Goal: Check status

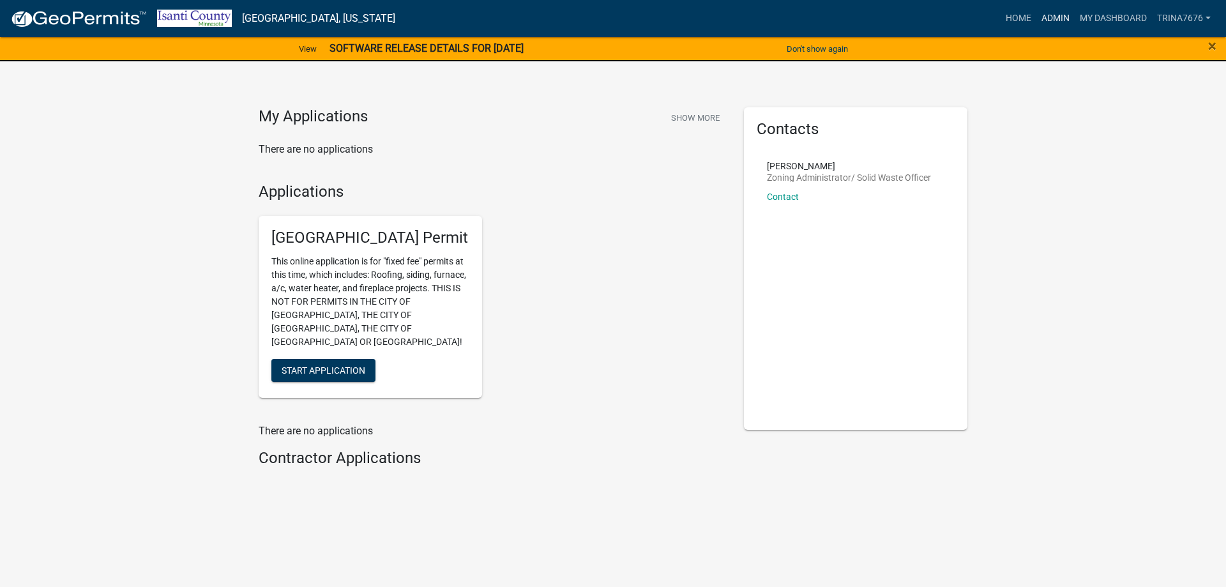
click at [1042, 15] on link "Admin" at bounding box center [1055, 18] width 38 height 24
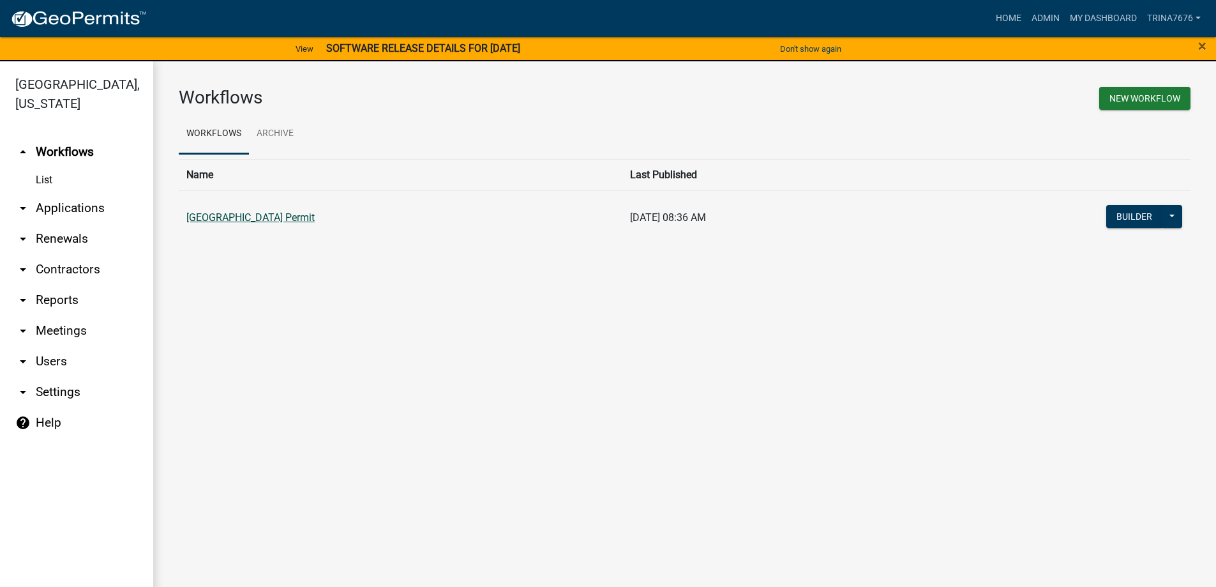
click at [292, 216] on link "[GEOGRAPHIC_DATA] Permit" at bounding box center [250, 217] width 128 height 12
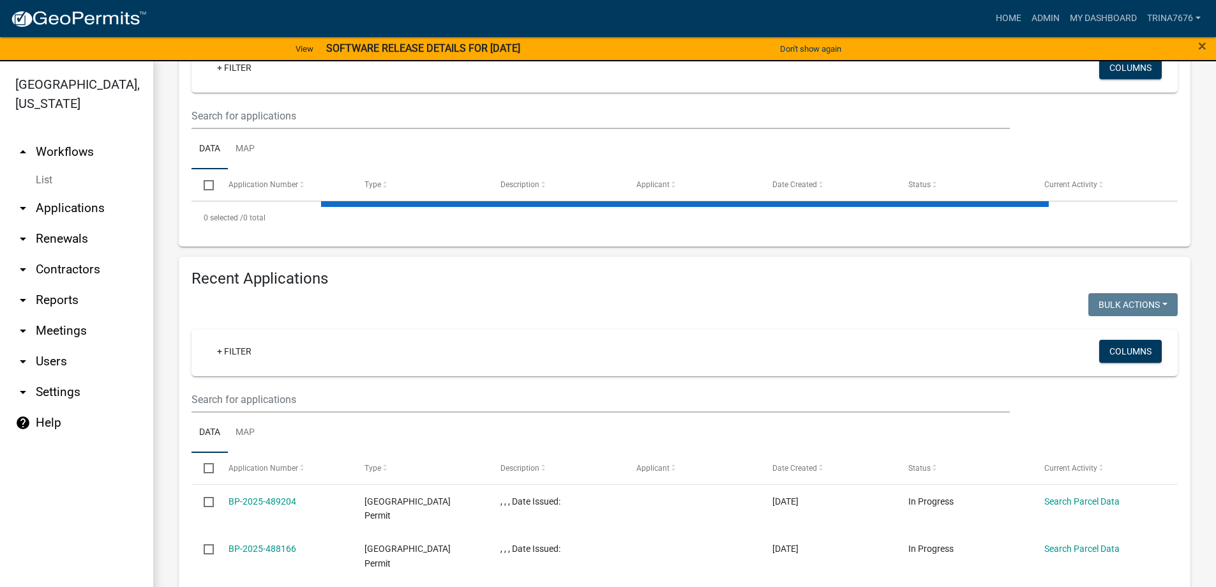
scroll to position [255, 0]
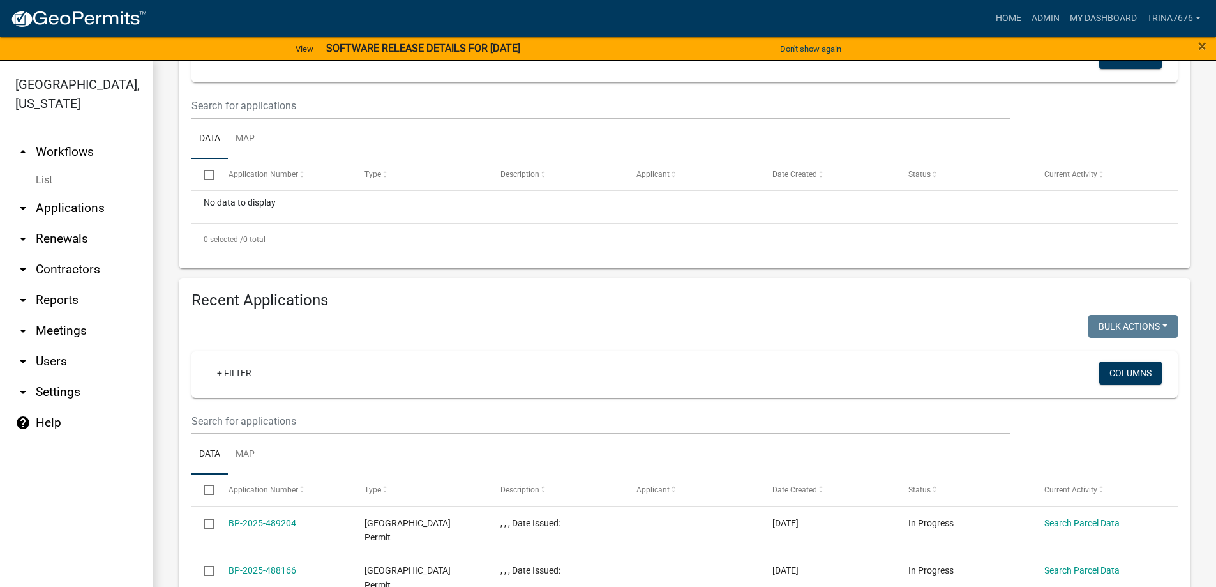
click at [218, 392] on div "+ Filter Columns" at bounding box center [684, 374] width 975 height 47
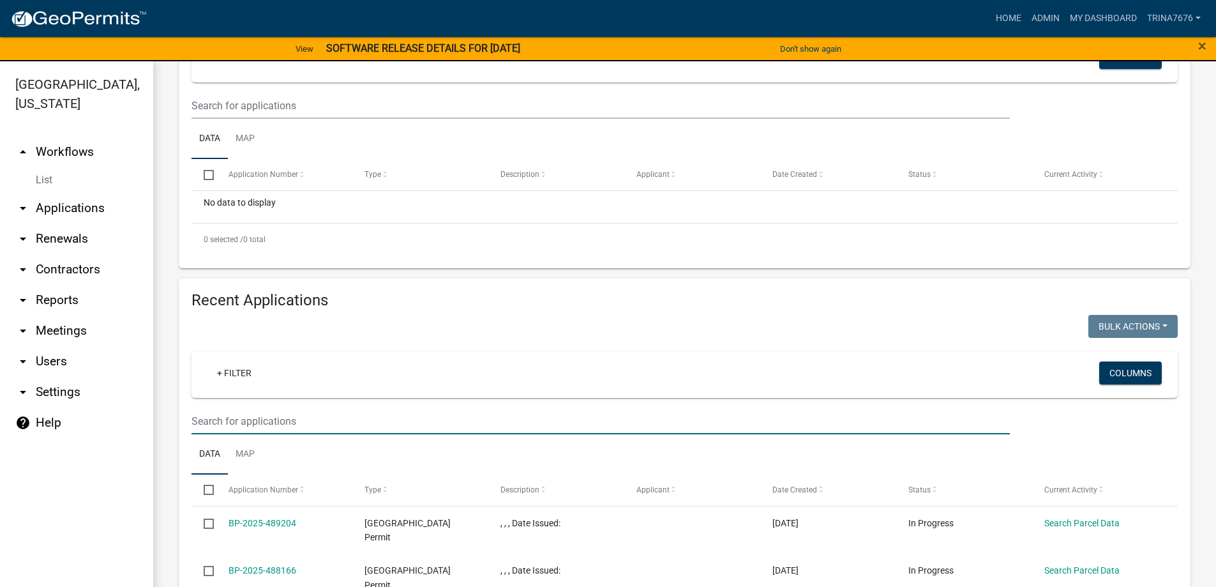
click at [223, 426] on input "text" at bounding box center [601, 421] width 818 height 26
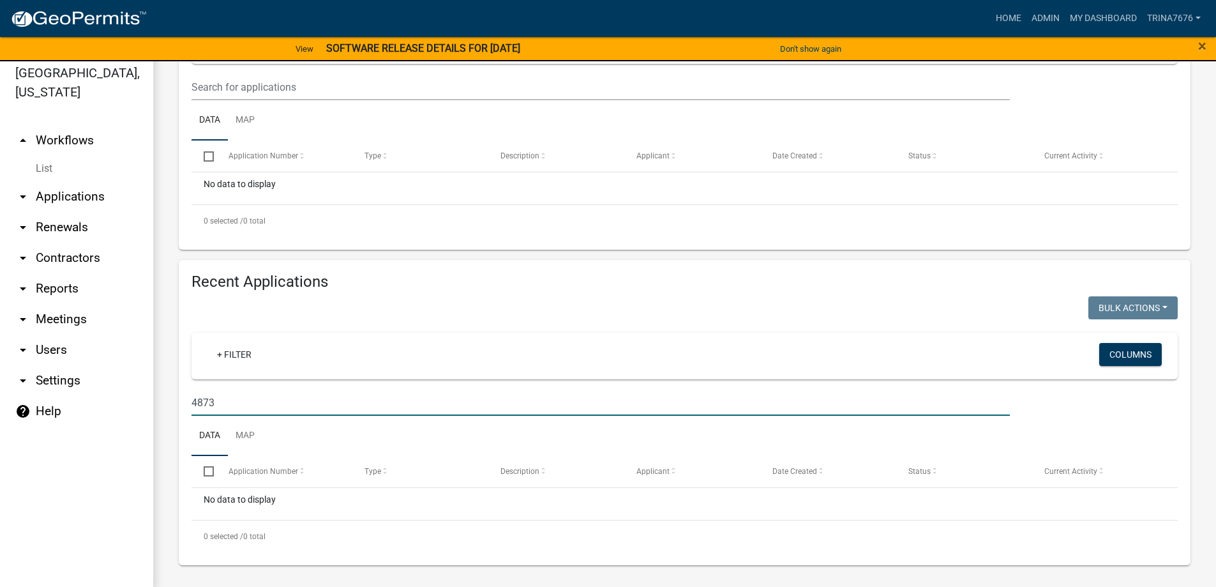
scroll to position [15, 0]
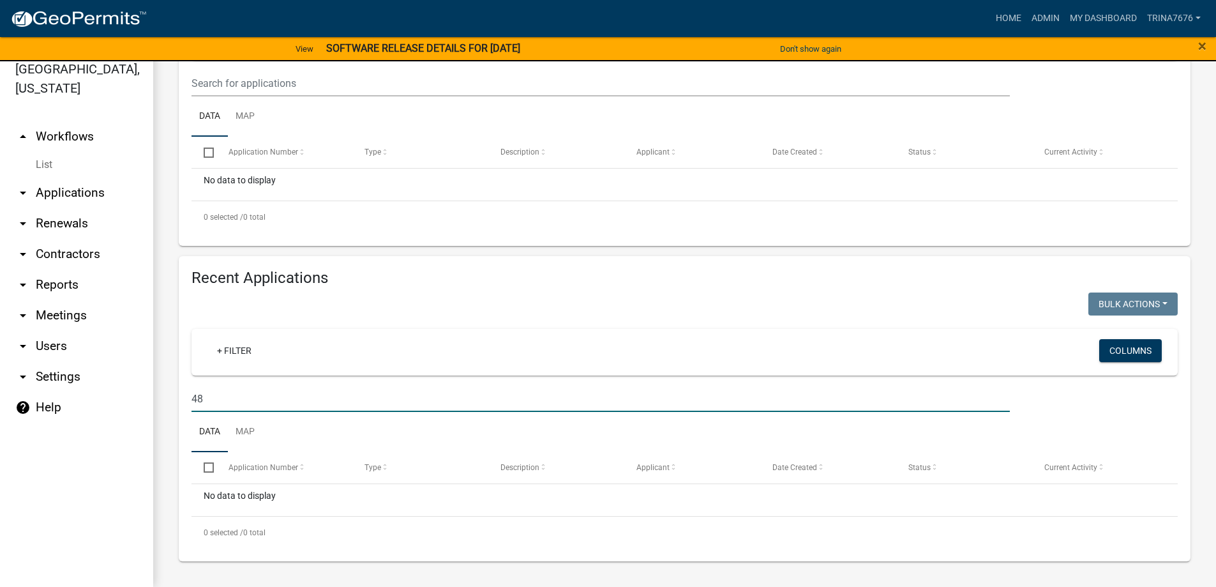
type input "4"
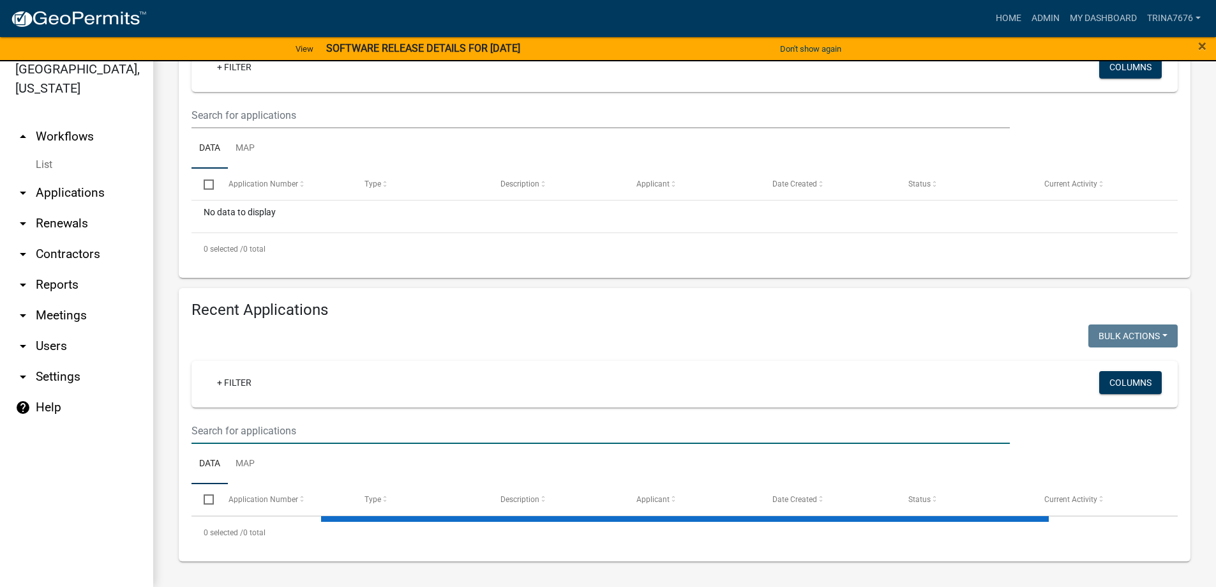
scroll to position [383, 0]
